Goal: Find specific fact: Find specific fact

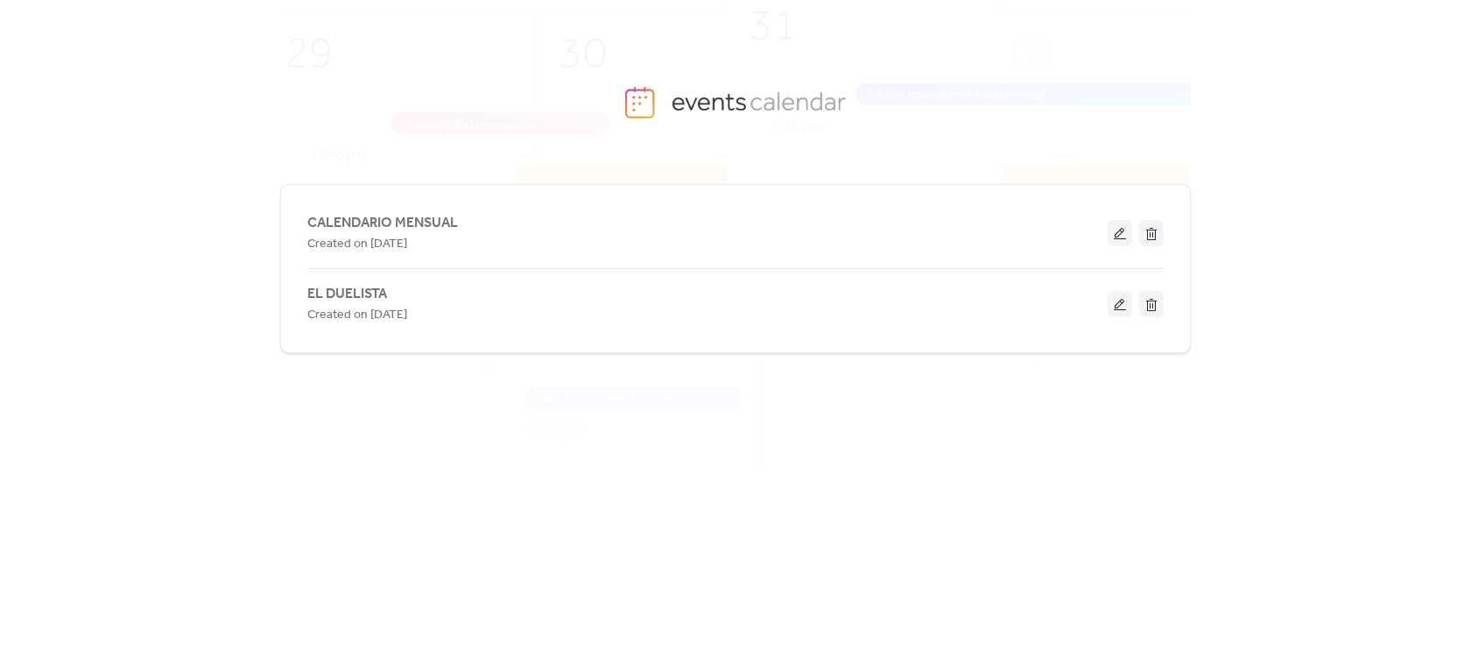
drag, startPoint x: 373, startPoint y: 300, endPoint x: 286, endPoint y: 301, distance: 87.6
click at [373, 300] on span "EL DUELISTA" at bounding box center [347, 294] width 80 height 21
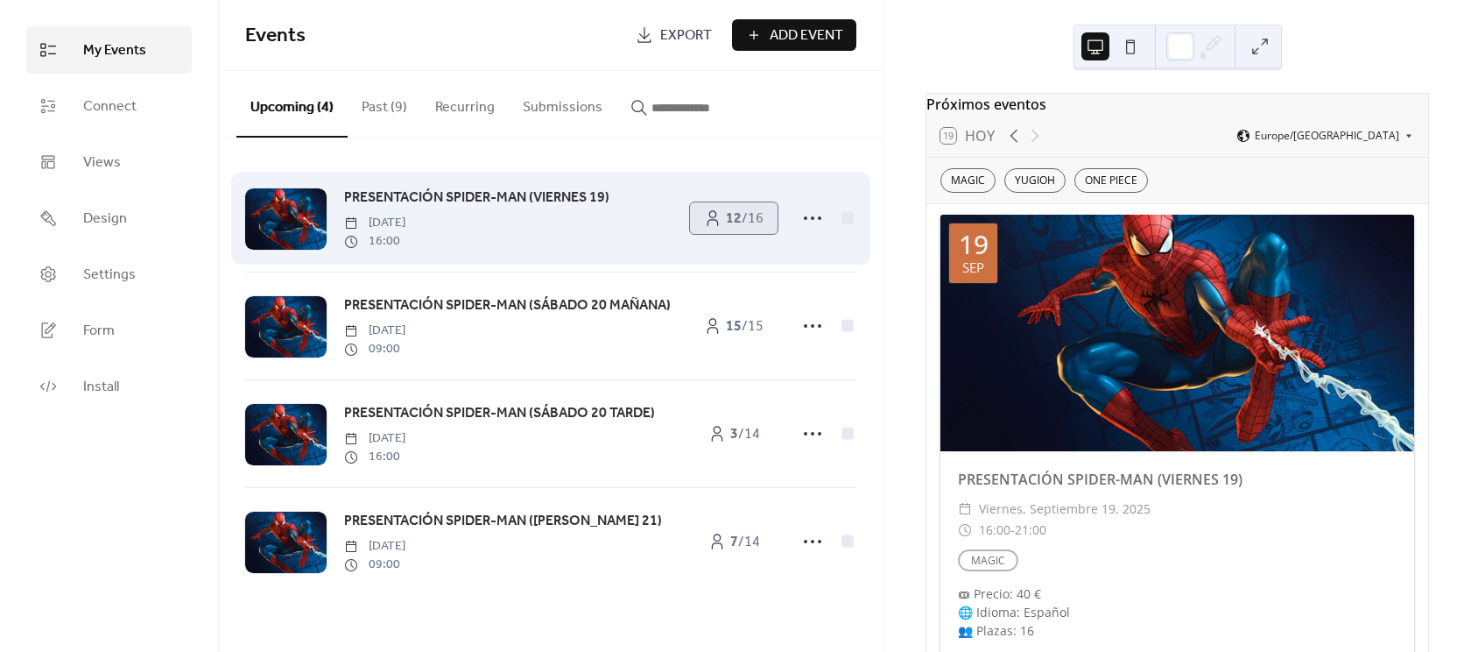
click at [763, 222] on span "12 / 16" at bounding box center [745, 218] width 38 height 21
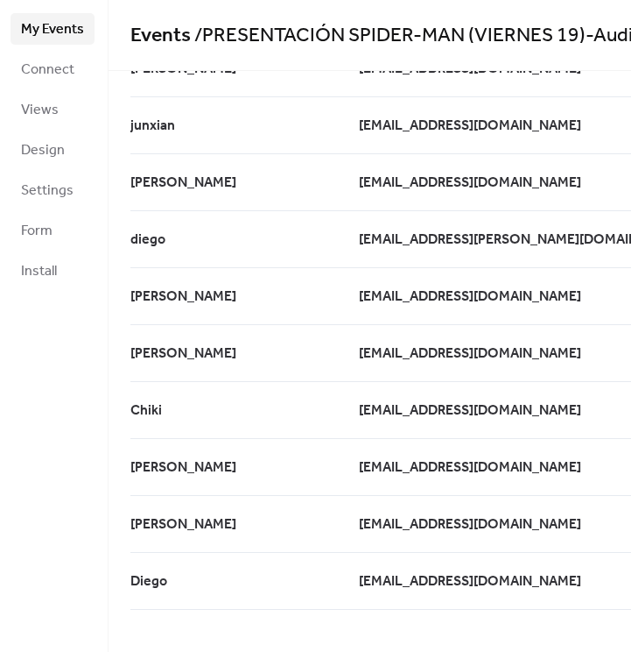
scroll to position [205, 0]
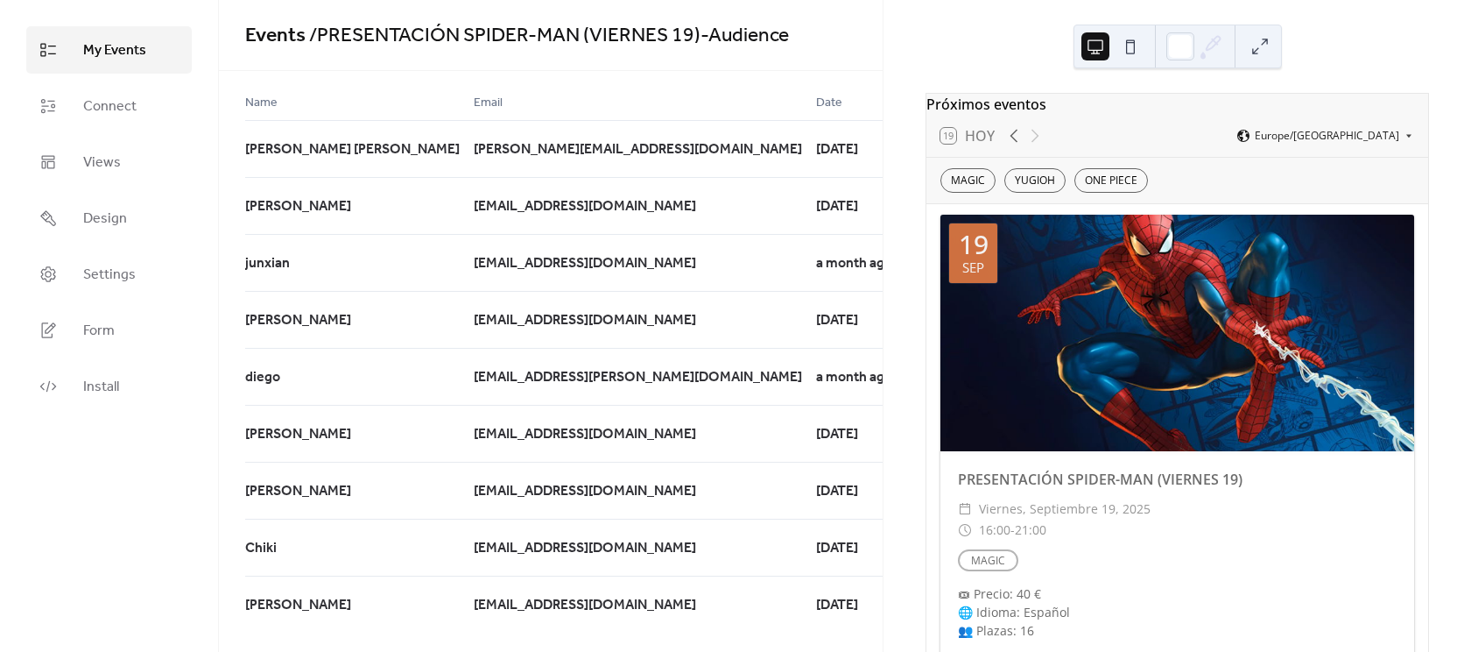
scroll to position [208, 0]
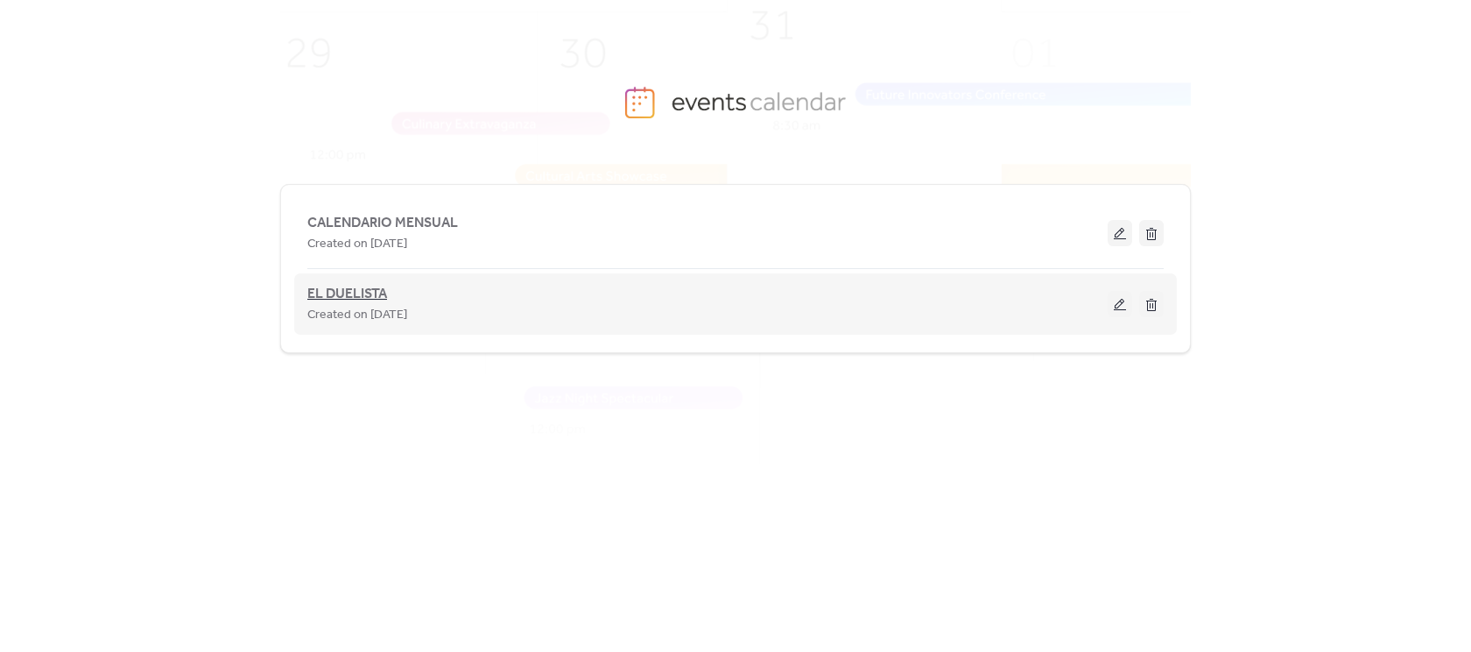
click at [373, 294] on span "EL DUELISTA" at bounding box center [347, 294] width 80 height 21
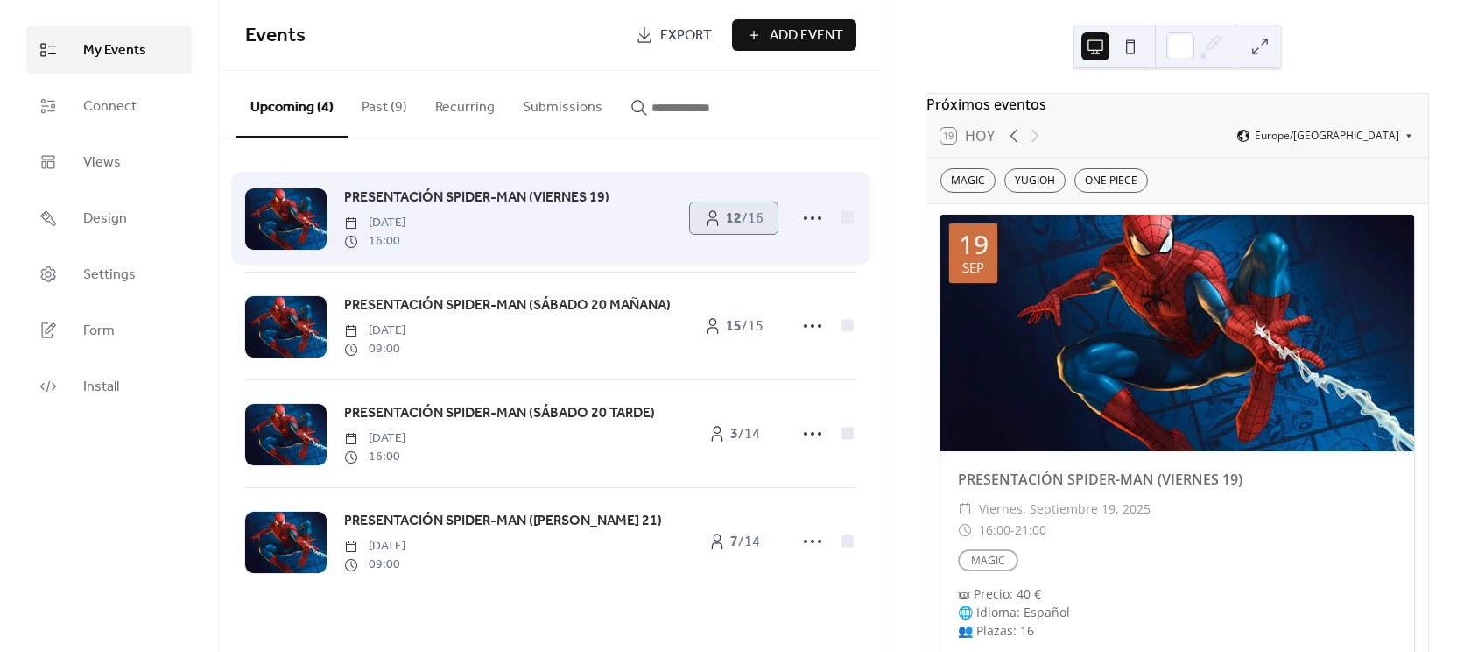
click at [720, 229] on link "12 / 16" at bounding box center [734, 218] width 88 height 32
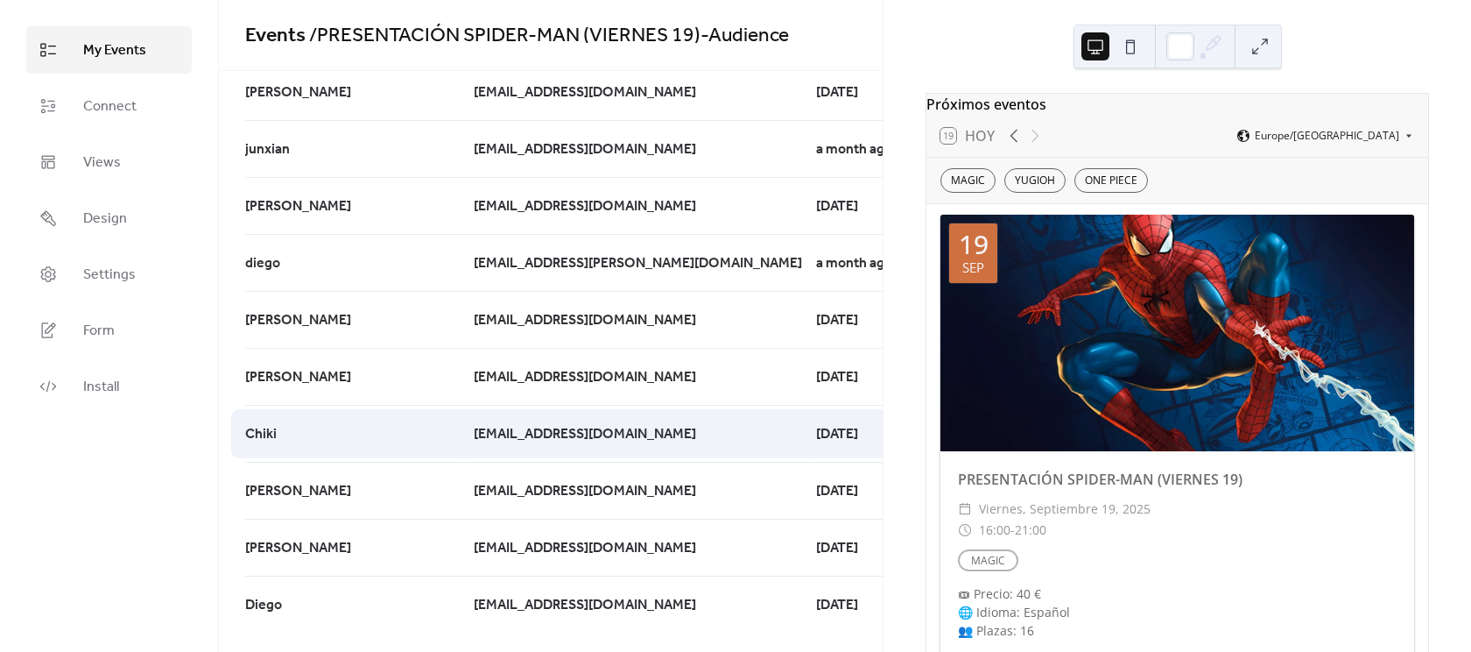
scroll to position [136, 0]
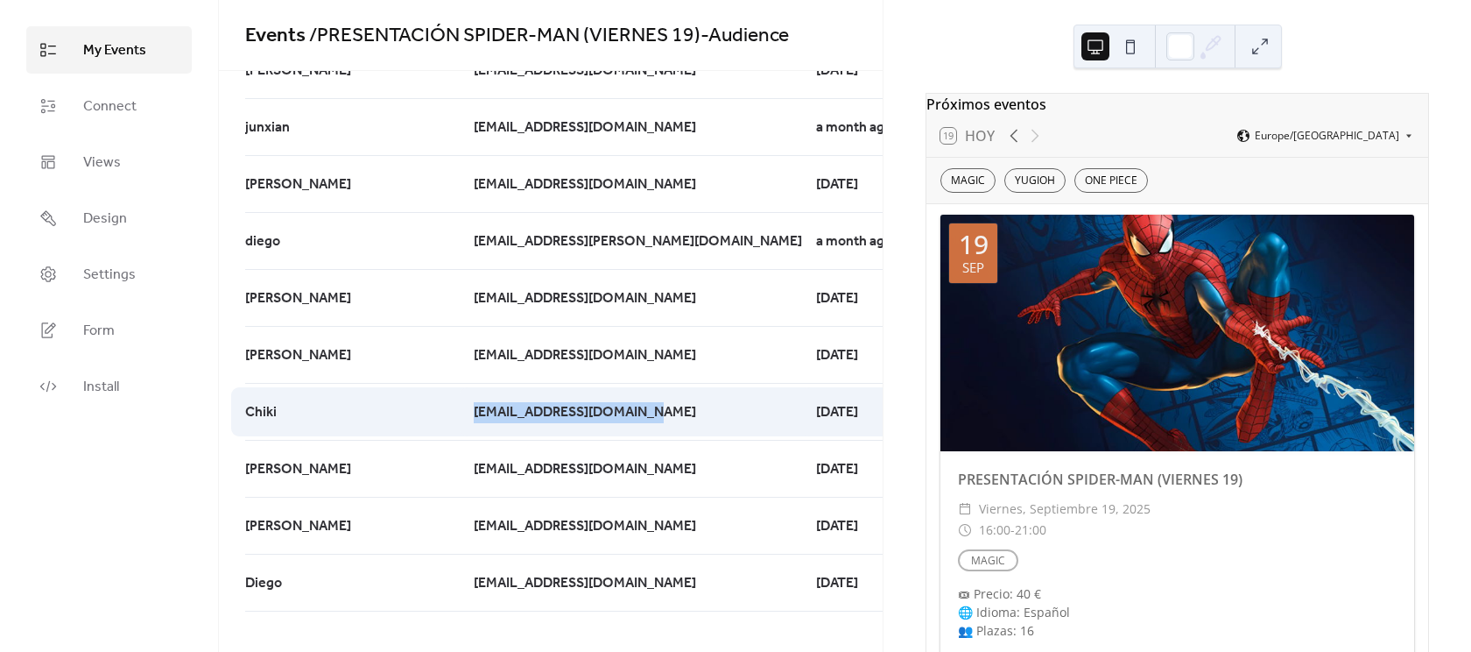
drag, startPoint x: 462, startPoint y: 414, endPoint x: 566, endPoint y: 416, distance: 104.2
click at [0, 0] on div "Chiki cristiangvanni@gmail.com 7 days ago" at bounding box center [0, 0] width 0 height 0
copy div "[EMAIL_ADDRESS][DOMAIN_NAME]"
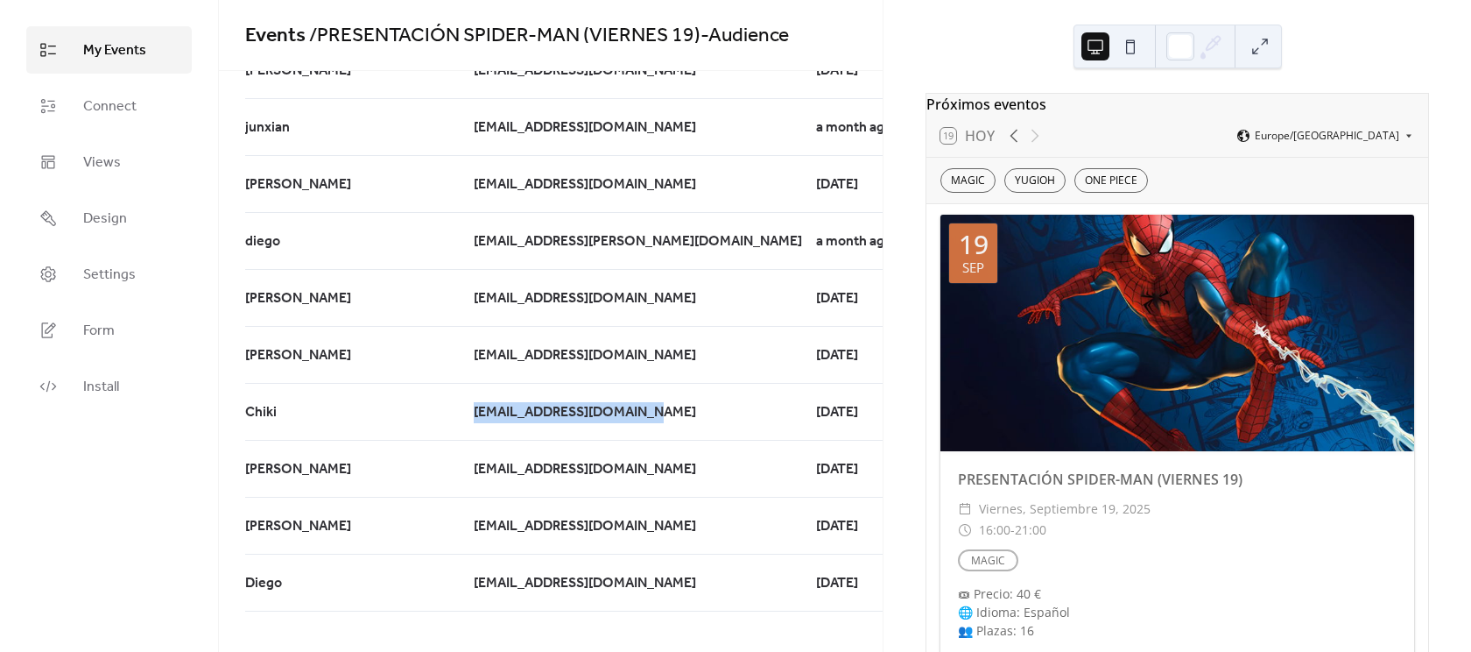
click at [110, 51] on span "My Events" at bounding box center [114, 50] width 63 height 21
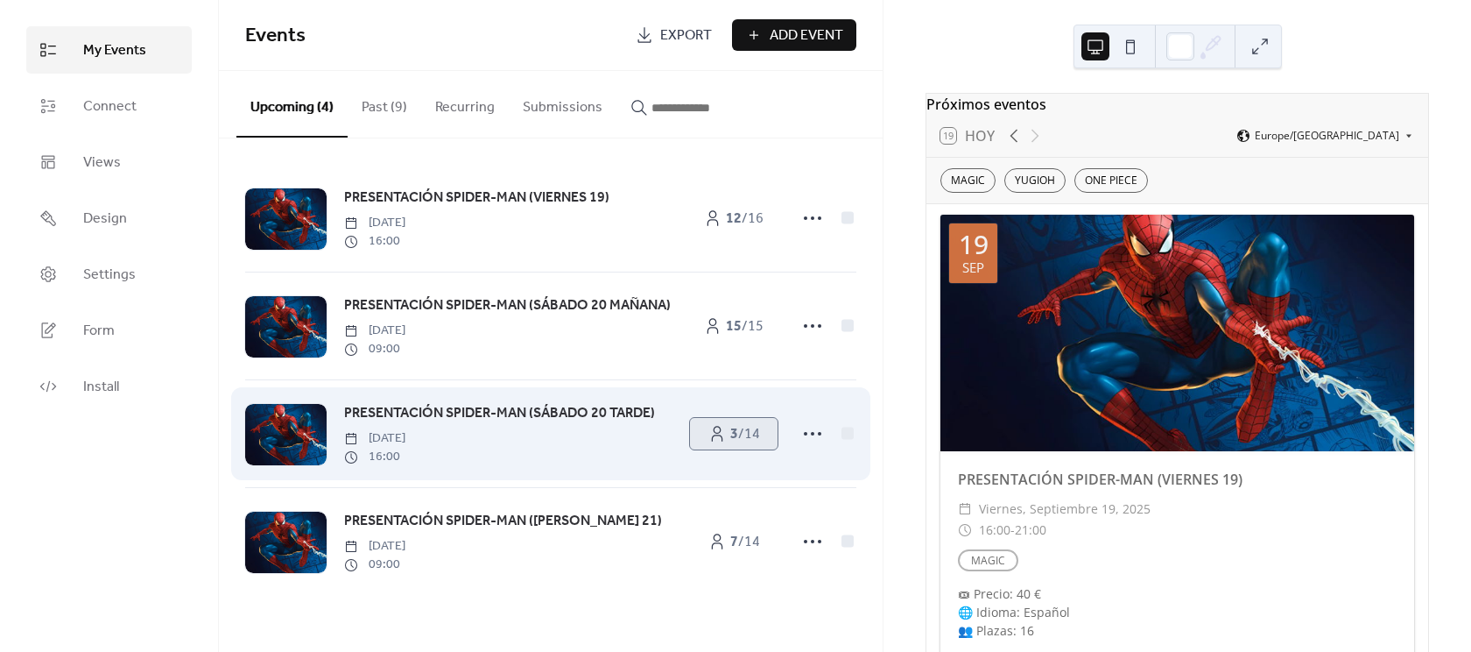
click at [751, 434] on span "3 / 14" at bounding box center [745, 434] width 30 height 21
